Goal: Task Accomplishment & Management: Complete application form

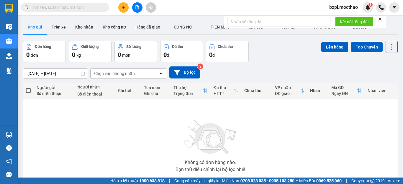
drag, startPoint x: 118, startPoint y: 4, endPoint x: 122, endPoint y: 7, distance: 4.8
click at [122, 7] on icon "plus" at bounding box center [123, 7] width 4 height 4
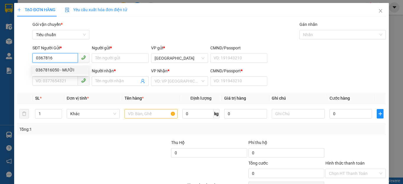
click at [48, 68] on div "0367816050 - MƯỜI" at bounding box center [60, 70] width 49 height 6
type input "0367816050"
type input "MƯỜI"
type input "0337292545"
type input "A3"
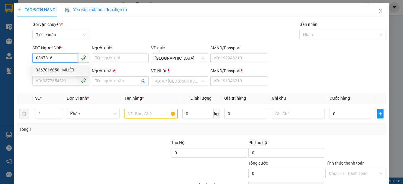
type input "0337292545"
type input "70.000"
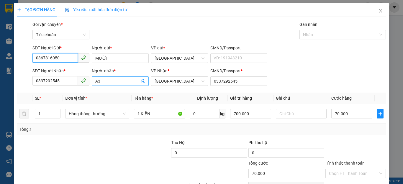
type input "0367816050"
click at [105, 82] on input "A3" at bounding box center [117, 81] width 44 height 6
type input "A"
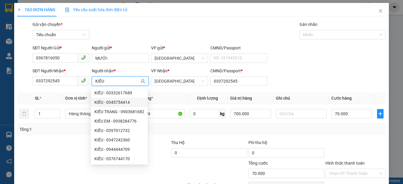
type input "KIỀU"
click at [240, 24] on div "Gói vận chuyển * Tiêu chuẩn Gán nhãn Nhãn" at bounding box center [208, 31] width 355 height 21
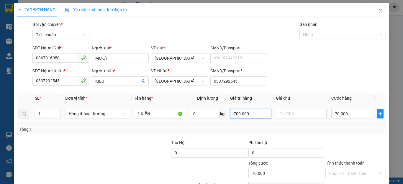
click at [253, 116] on input "700.000" at bounding box center [250, 113] width 41 height 9
type input "500.000"
click at [347, 116] on input "70.000" at bounding box center [351, 113] width 41 height 9
type input "0"
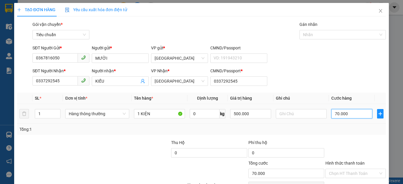
type input "0"
type input "5"
type input "05"
type input "50"
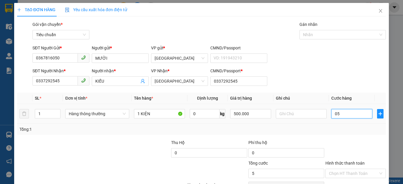
type input "50"
type input "050"
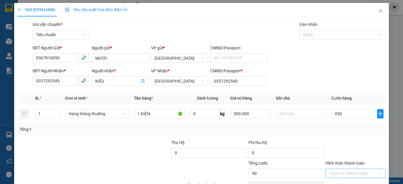
type input "50.000"
drag, startPoint x: 356, startPoint y: 171, endPoint x: 352, endPoint y: 172, distance: 3.9
click at [354, 171] on input "Hình thức thanh toán" at bounding box center [353, 173] width 49 height 9
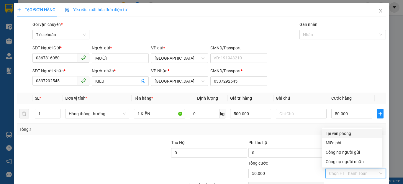
click at [341, 133] on div "Tại văn phòng" at bounding box center [351, 134] width 53 height 6
type input "0"
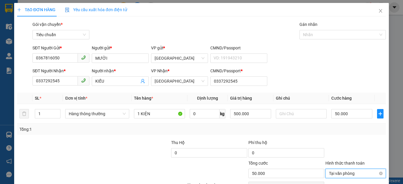
scroll to position [34, 0]
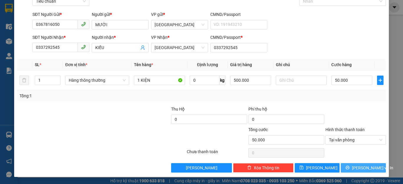
click at [353, 169] on button "[PERSON_NAME] và In" at bounding box center [362, 168] width 45 height 9
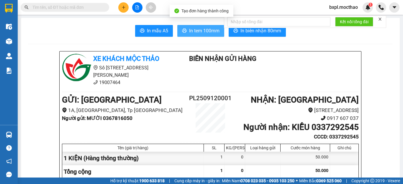
click at [200, 31] on span "In tem 100mm" at bounding box center [204, 30] width 30 height 7
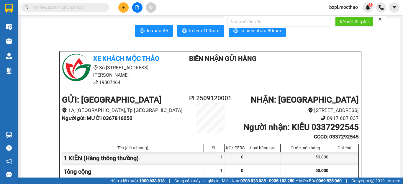
click at [254, 28] on form "Kết nối tổng đài" at bounding box center [305, 22] width 162 height 12
click at [256, 31] on span "In biên nhận 80mm" at bounding box center [260, 30] width 41 height 7
click at [123, 10] on button at bounding box center [123, 7] width 10 height 10
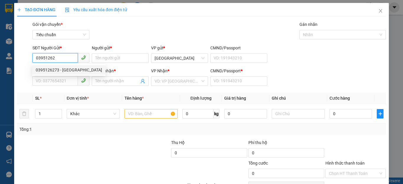
click at [40, 70] on div "0395126273 - [GEOGRAPHIC_DATA]" at bounding box center [69, 70] width 66 height 6
type input "0395126273"
type input "NGA"
type input "0946870364"
type input "KỲ"
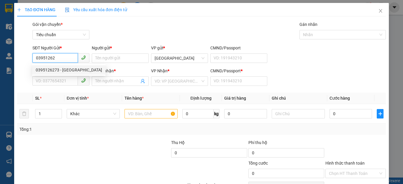
type input "0946870364"
type input "120.000"
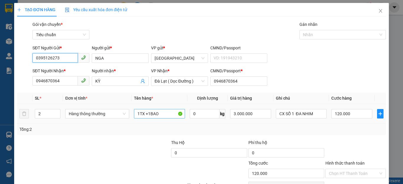
type input "0395126273"
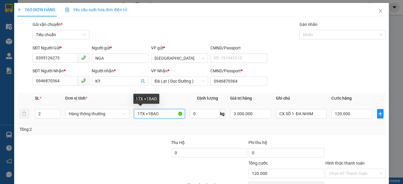
click at [168, 115] on input "1TX +1BAO" at bounding box center [159, 113] width 51 height 9
type input "1TX +1 BÁNH"
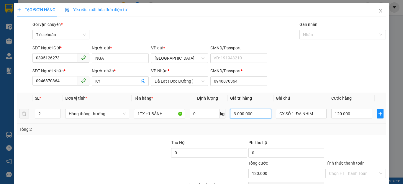
click at [259, 116] on input "3.000.000" at bounding box center [250, 113] width 41 height 9
type input "500.000"
click at [354, 114] on input "120.000" at bounding box center [351, 113] width 41 height 9
type input "0"
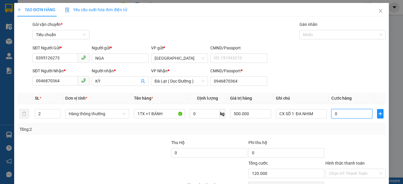
type input "0"
type input "1"
type input "01"
type input "12"
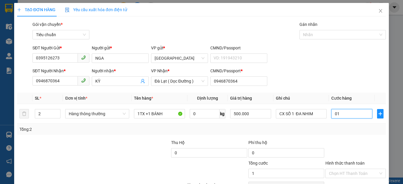
type input "12"
type input "012"
type input "120"
type input "0.120"
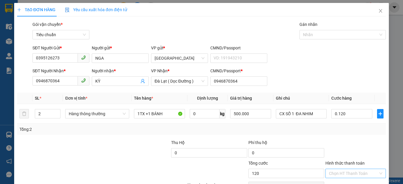
type input "120.000"
click at [352, 174] on input "Hình thức thanh toán" at bounding box center [353, 173] width 49 height 9
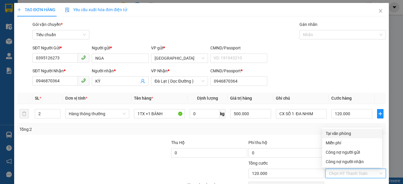
click at [341, 130] on div "Tại văn phòng" at bounding box center [352, 133] width 60 height 9
type input "0"
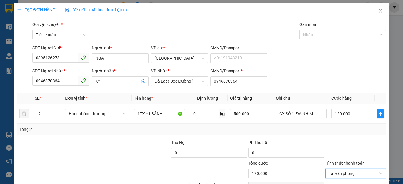
scroll to position [34, 0]
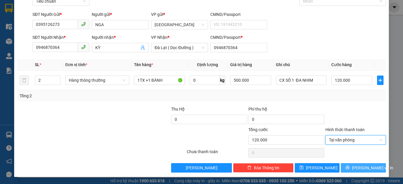
click at [359, 169] on span "[PERSON_NAME] và In" at bounding box center [372, 168] width 41 height 6
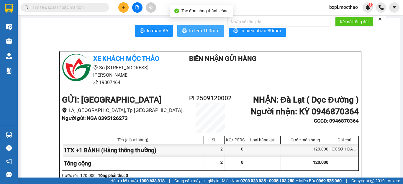
click at [192, 27] on button "In tem 100mm" at bounding box center [200, 31] width 47 height 12
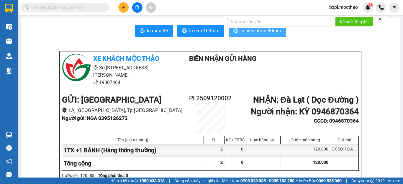
click at [242, 30] on span "In biên nhận 80mm" at bounding box center [260, 30] width 41 height 7
